Goal: Task Accomplishment & Management: Use online tool/utility

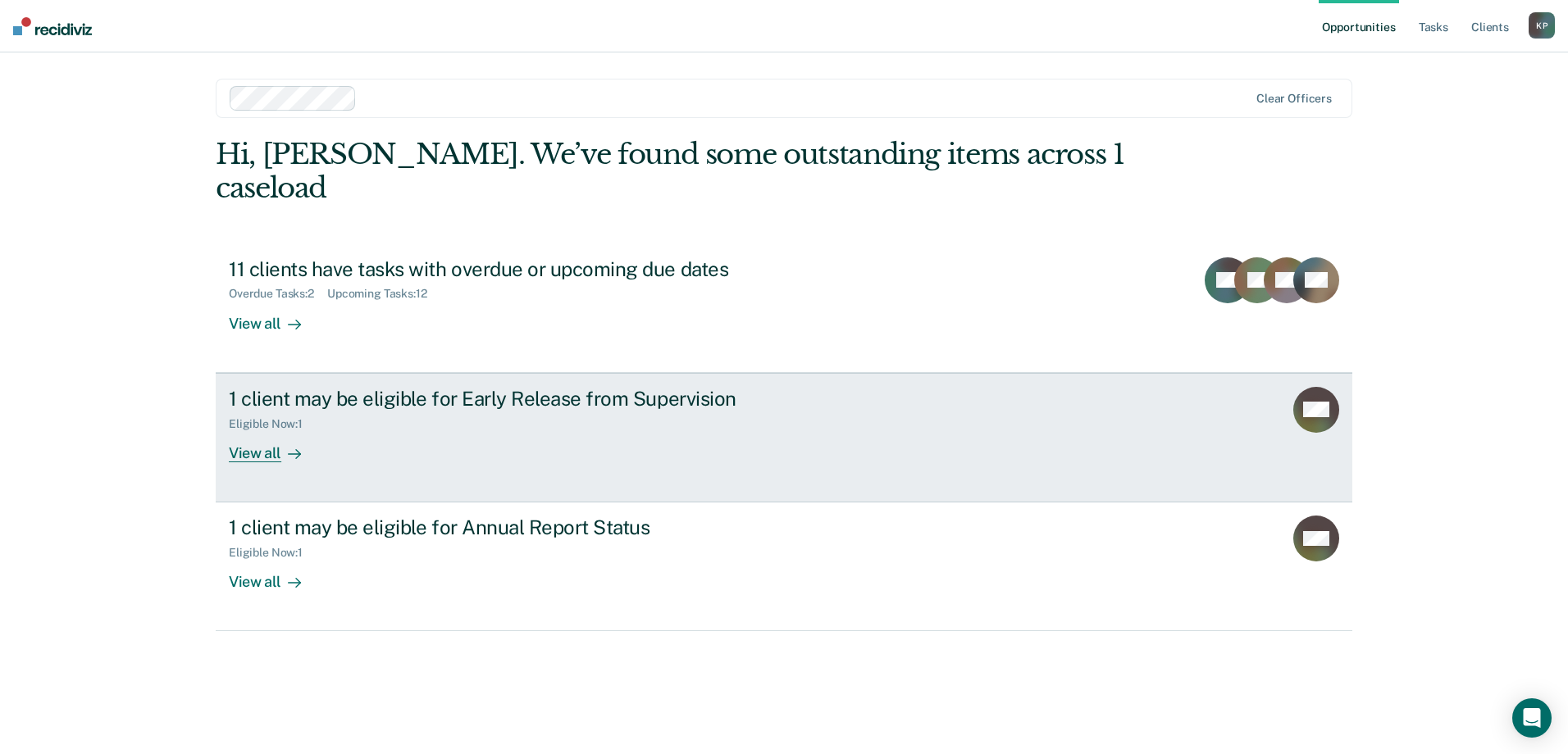
click at [728, 409] on div "1 client may be eligible for Early Release from Supervision Eligible Now : 1 Vi…" at bounding box center [536, 425] width 615 height 75
